Goal: Information Seeking & Learning: Learn about a topic

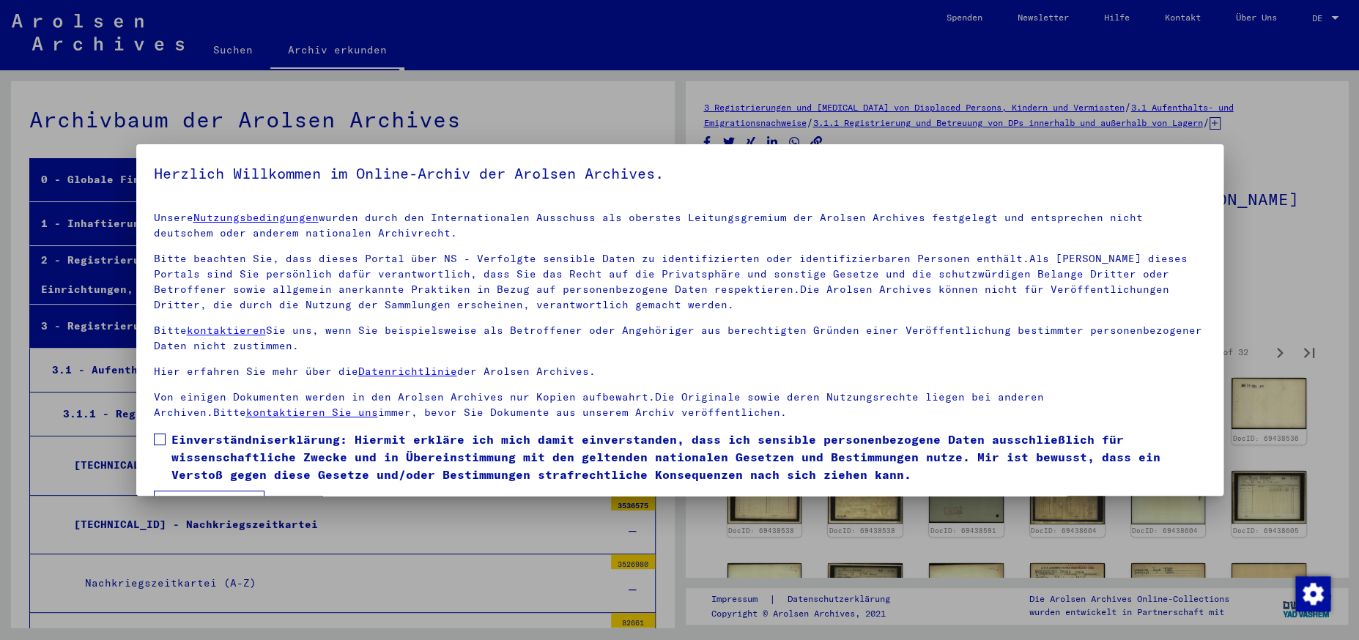
click at [565, 101] on div at bounding box center [679, 320] width 1359 height 640
click at [550, 112] on div at bounding box center [679, 320] width 1359 height 640
click at [163, 440] on span at bounding box center [160, 440] width 12 height 12
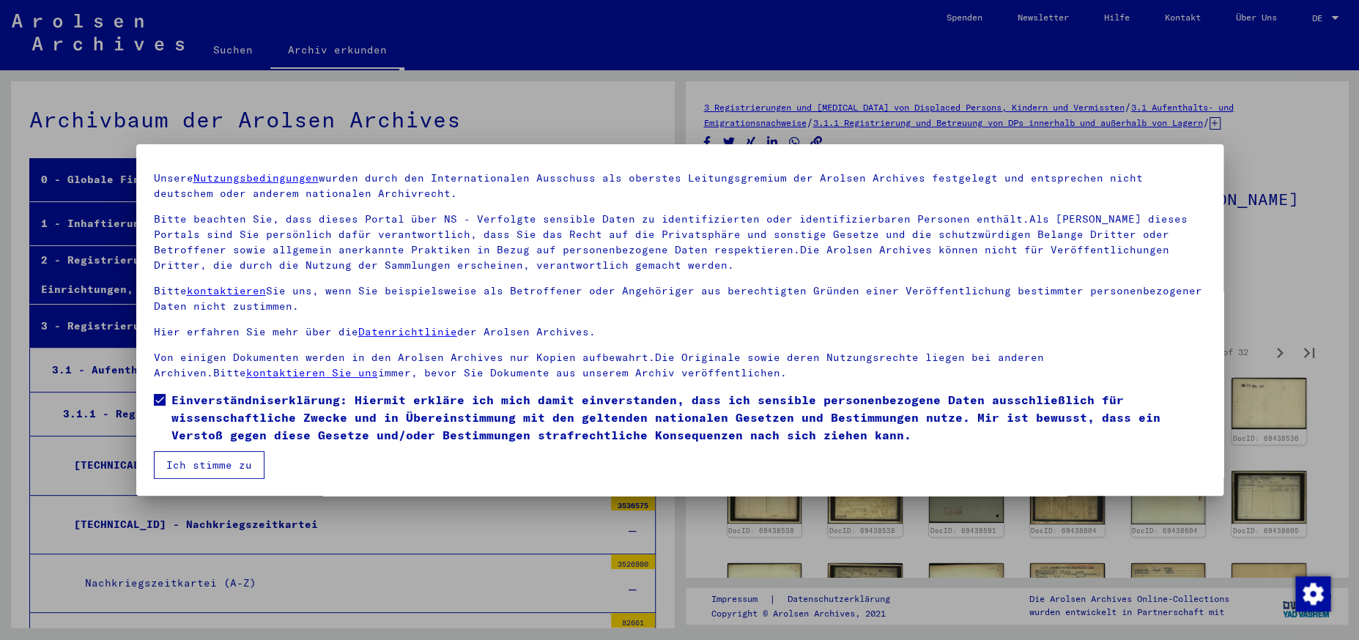
click at [227, 464] on button "Ich stimme zu" at bounding box center [209, 465] width 111 height 28
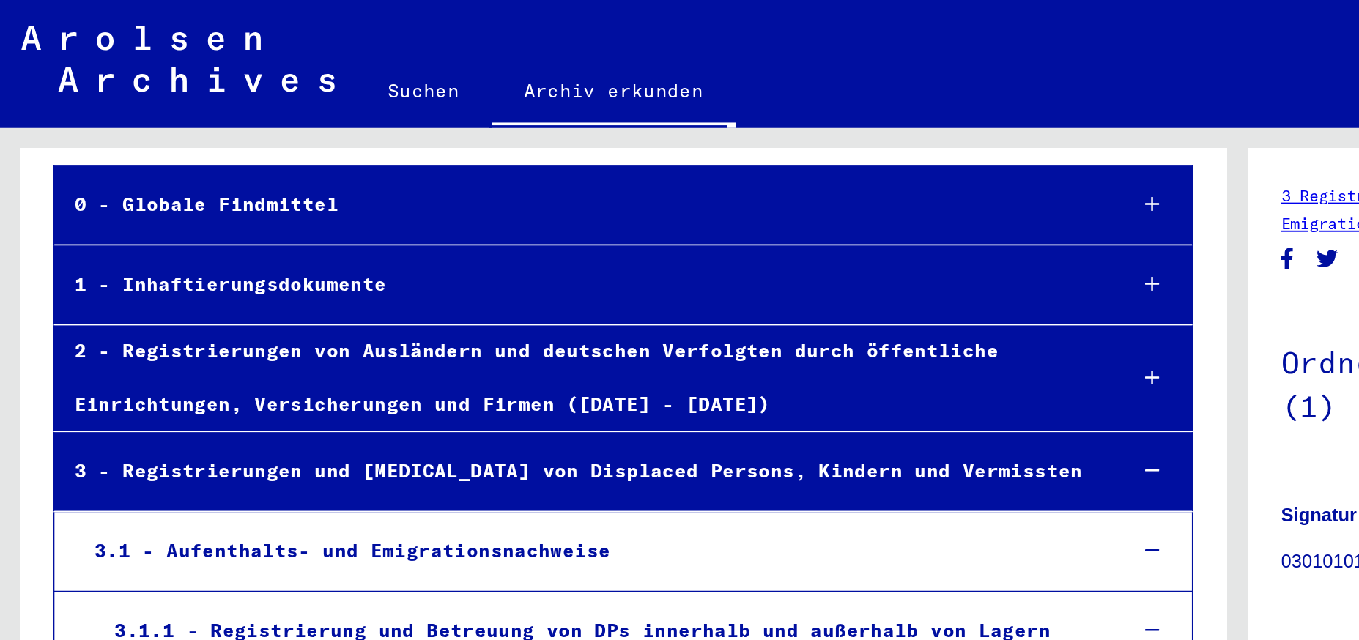
scroll to position [68, 0]
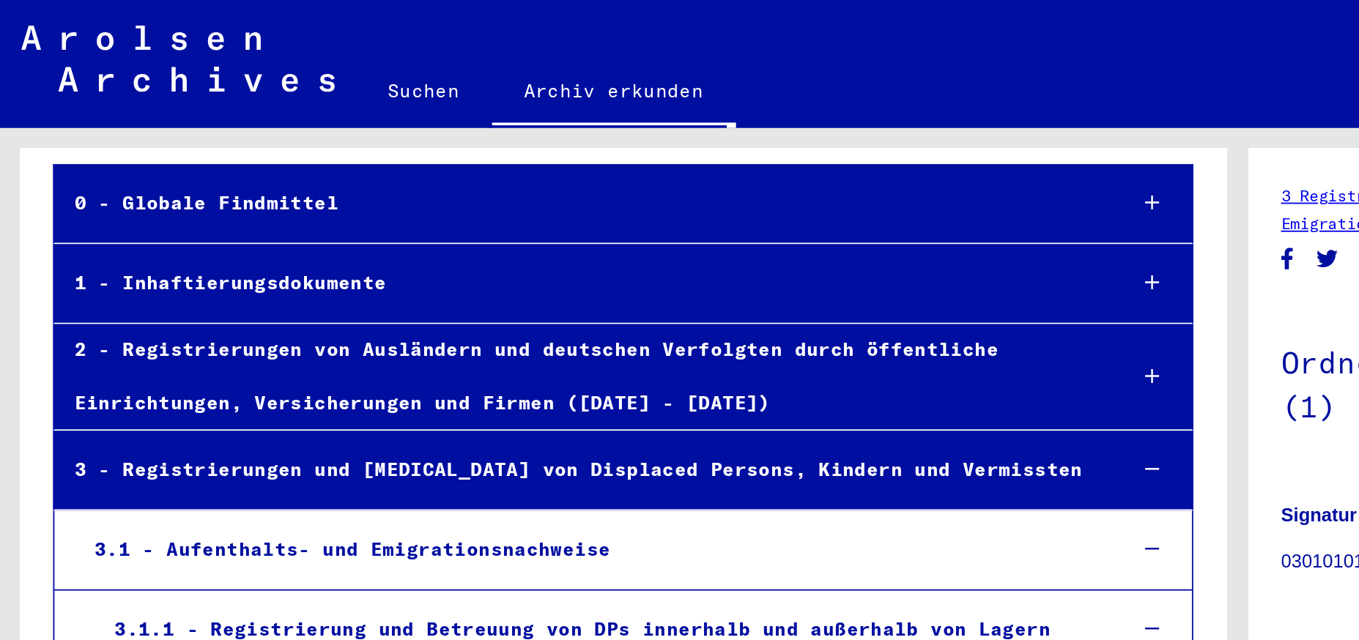
click at [154, 154] on div "1 - Inhaftierungsdokumente" at bounding box center [317, 155] width 574 height 29
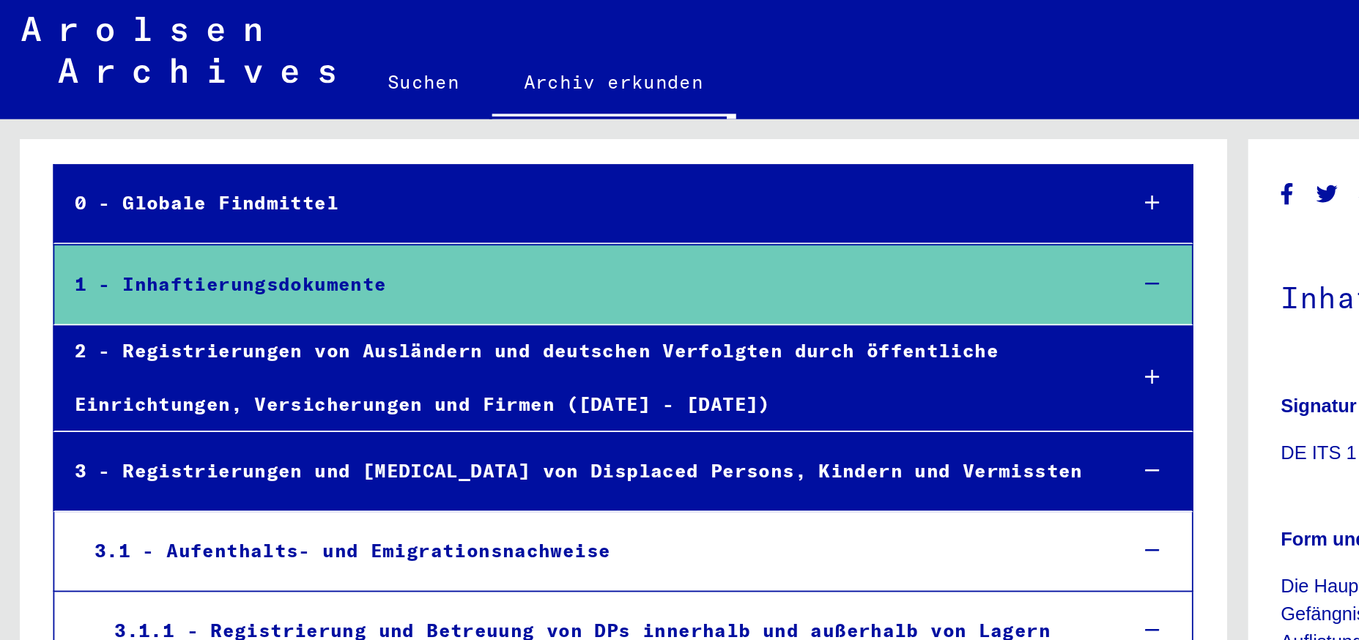
click at [292, 199] on div "2 - Registrierungen von Ausländern und deutschen Verfolgten durch öffentliche E…" at bounding box center [317, 212] width 574 height 57
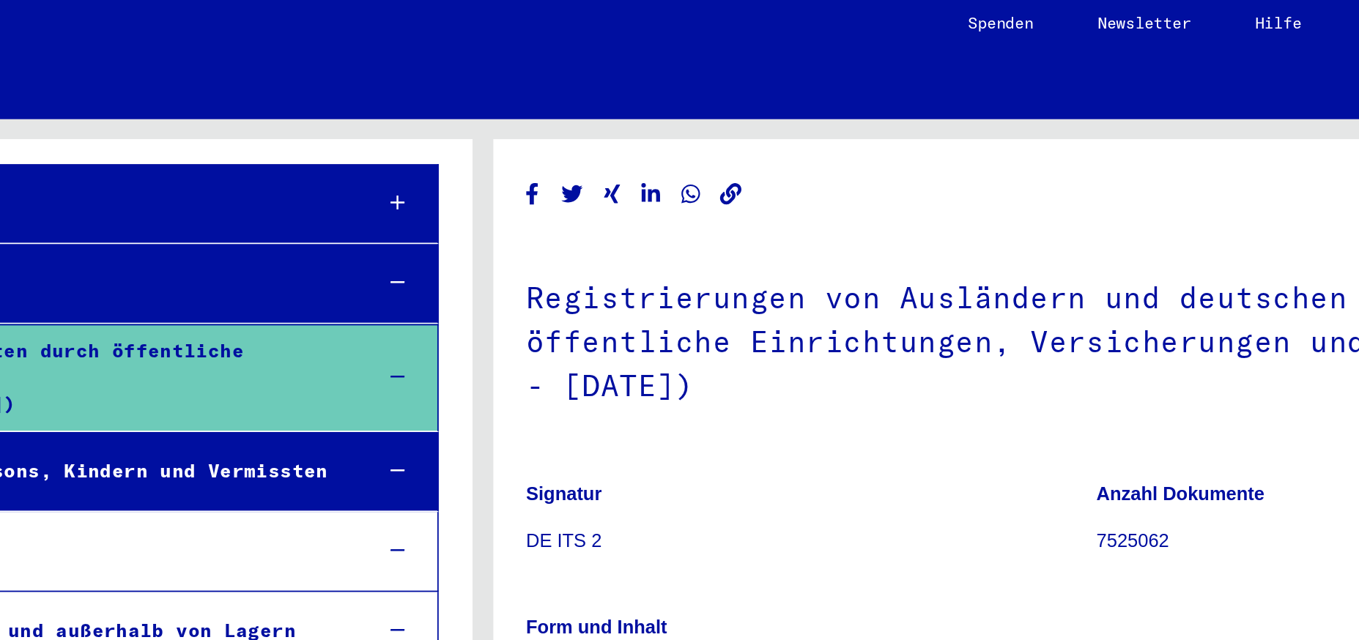
scroll to position [1, 0]
